Goal: Transaction & Acquisition: Purchase product/service

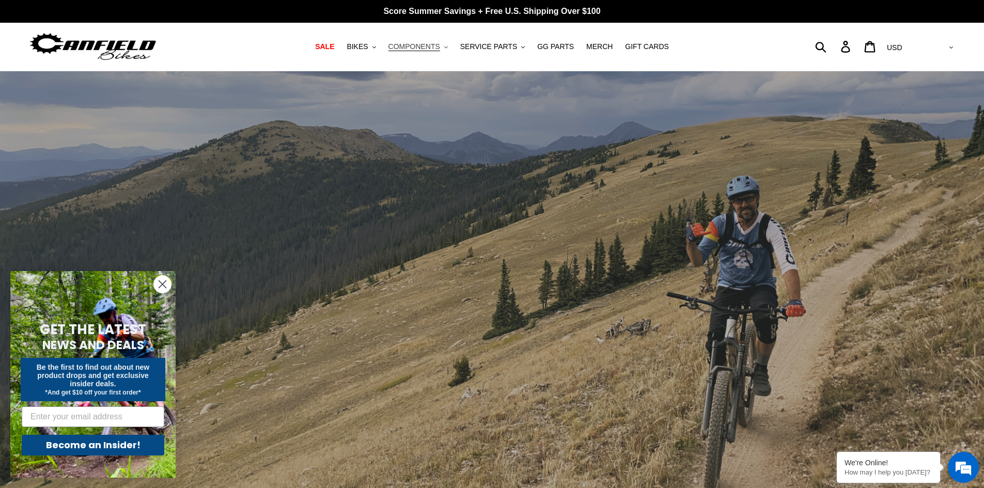
click at [427, 46] on span "COMPONENTS" at bounding box center [415, 46] width 52 height 9
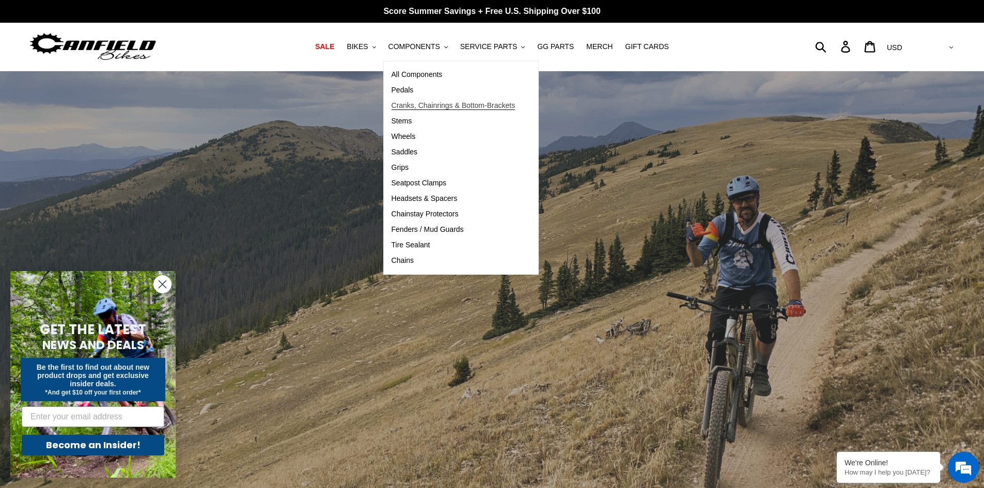
click at [416, 107] on span "Cranks, Chainrings & Bottom-Brackets" at bounding box center [454, 105] width 124 height 9
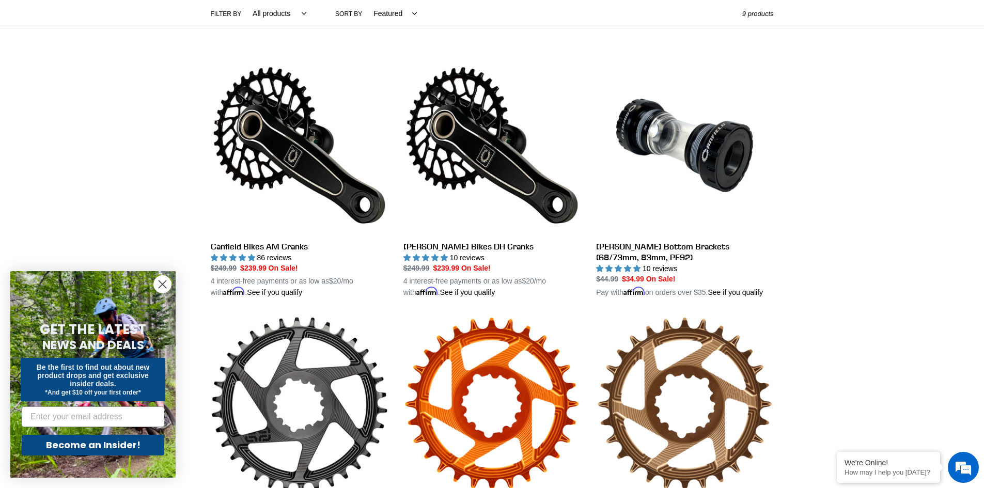
scroll to position [258, 0]
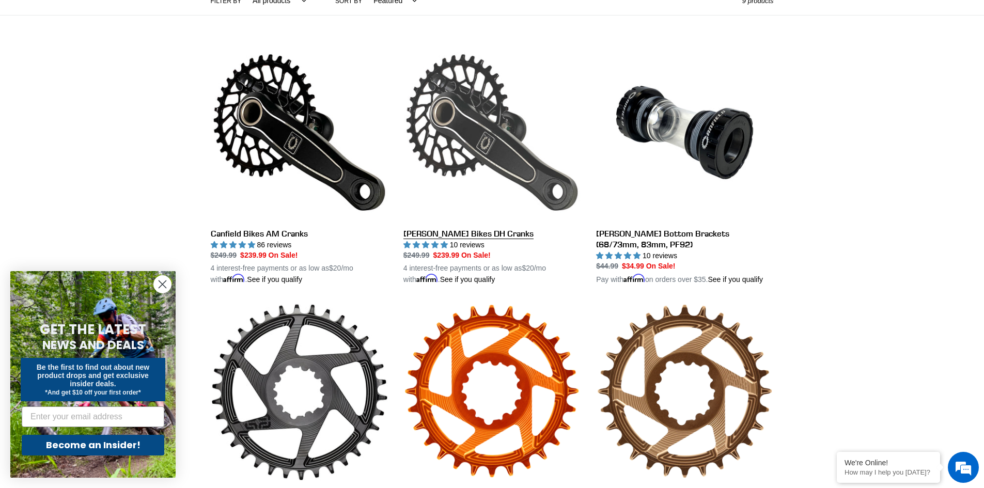
click at [456, 235] on link "[PERSON_NAME] Bikes DH Cranks" at bounding box center [492, 165] width 177 height 242
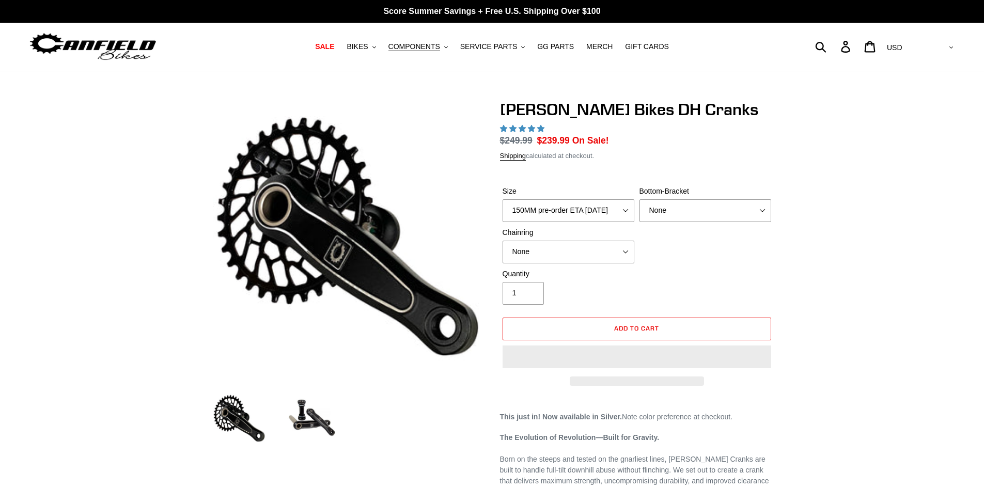
select select "highest-rating"
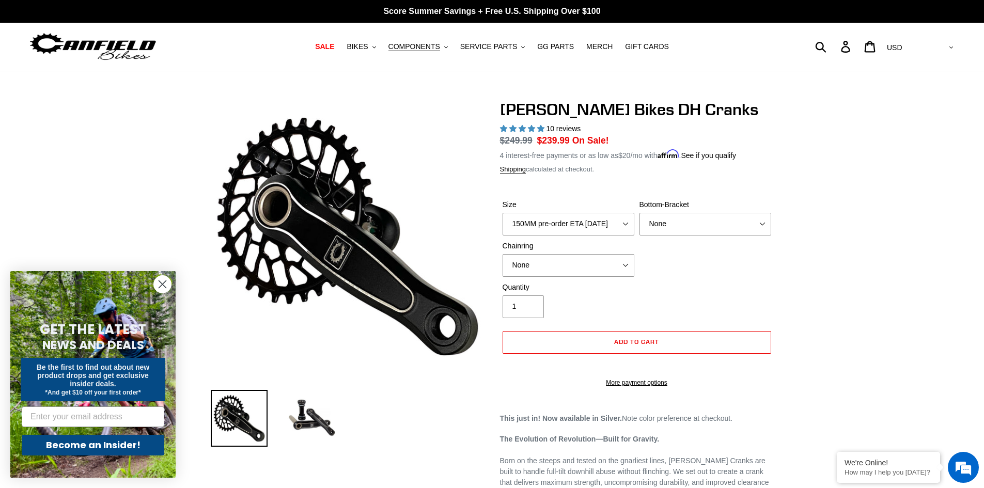
click at [628, 206] on label "Size" at bounding box center [569, 204] width 132 height 11
click at [628, 213] on select "150MM pre-order ETA [DATE] 155MM pre-order ETA [DATE] 160MM pre-order ETA [DATE…" at bounding box center [569, 224] width 132 height 23
click at [629, 224] on select "150MM pre-order ETA [DATE] 155MM pre-order ETA [DATE] 160MM pre-order ETA [DATE…" at bounding box center [569, 224] width 132 height 23
select select "160MM pre-order ETA [DATE]"
click at [503, 213] on select "150MM pre-order ETA [DATE] 155MM pre-order ETA [DATE] 160MM pre-order ETA [DATE…" at bounding box center [569, 224] width 132 height 23
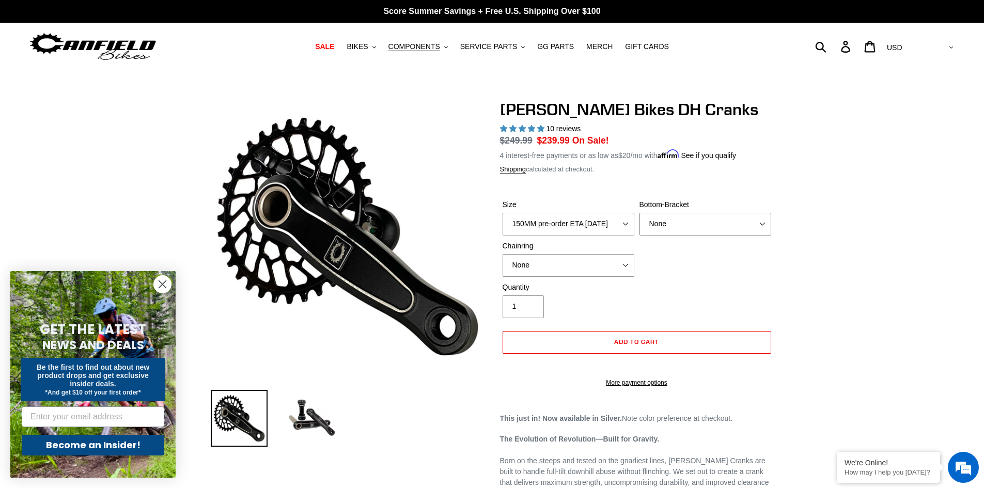
click at [669, 222] on select "None BSA Threaded 83mm" at bounding box center [706, 224] width 132 height 23
select select "BSA Threaded 83mm"
click at [640, 213] on select "None BSA Threaded 83mm" at bounding box center [706, 224] width 132 height 23
click at [626, 267] on select "None 34t Round" at bounding box center [569, 265] width 132 height 23
click at [503, 254] on select "None 34t Round" at bounding box center [569, 265] width 132 height 23
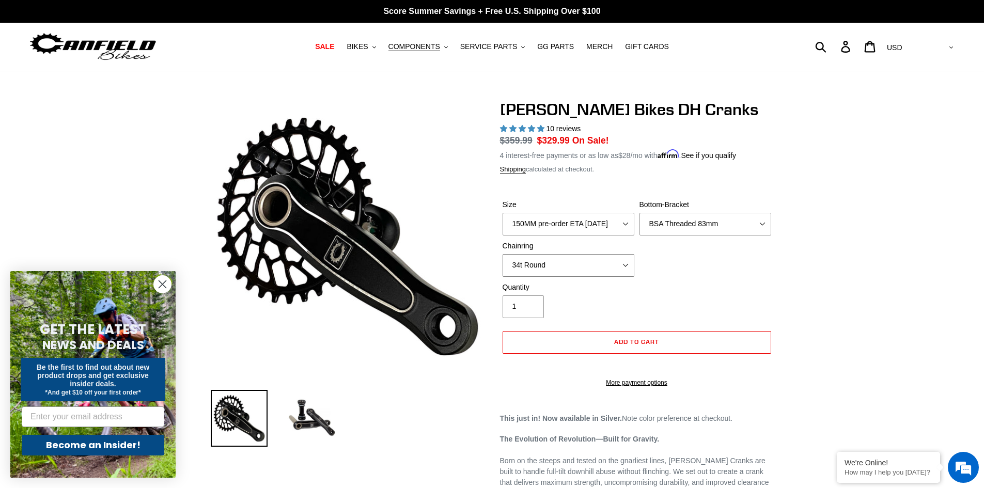
click at [621, 260] on select "None 34t Round" at bounding box center [569, 265] width 132 height 23
select select "None"
click at [503, 254] on select "None 34t Round" at bounding box center [569, 265] width 132 height 23
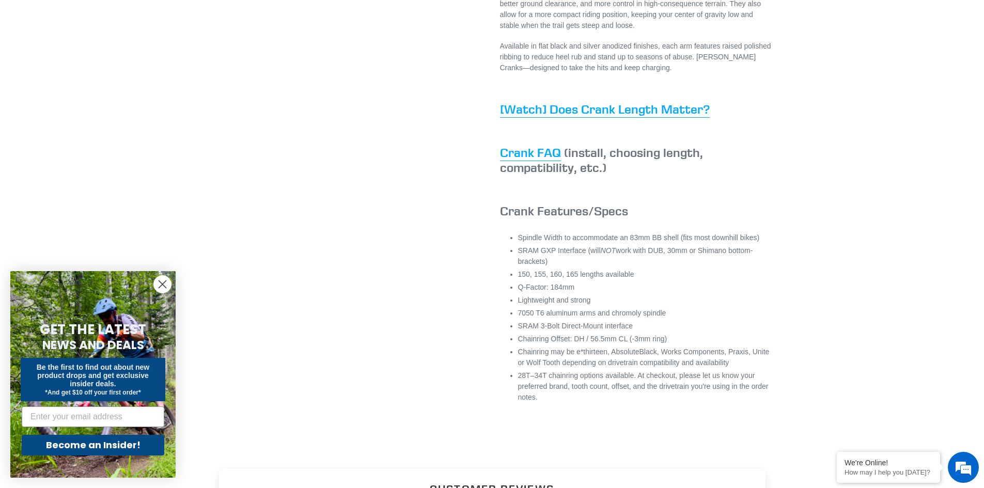
scroll to position [620, 0]
